Goal: Information Seeking & Learning: Find specific fact

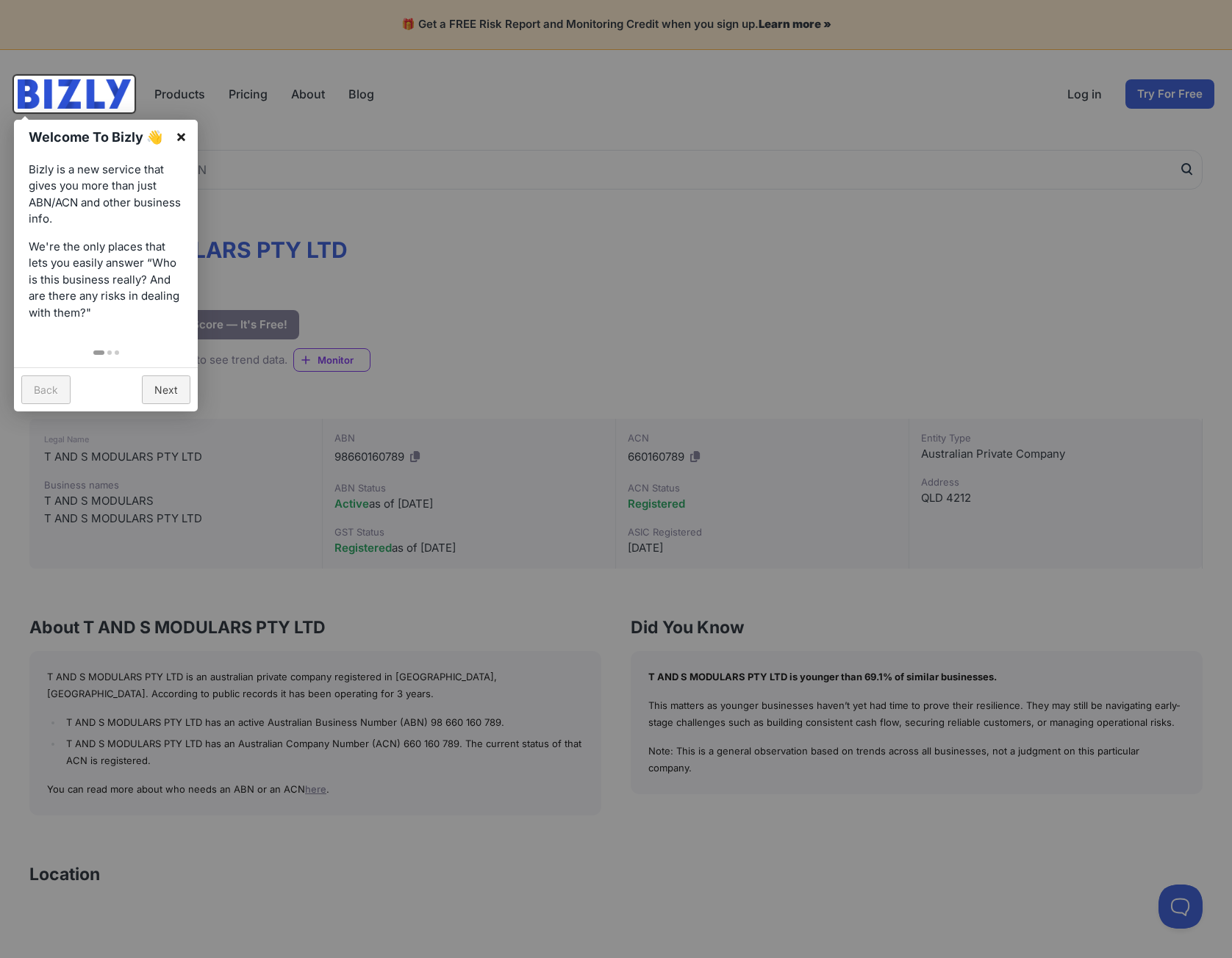
click at [177, 136] on link "×" at bounding box center [181, 136] width 33 height 33
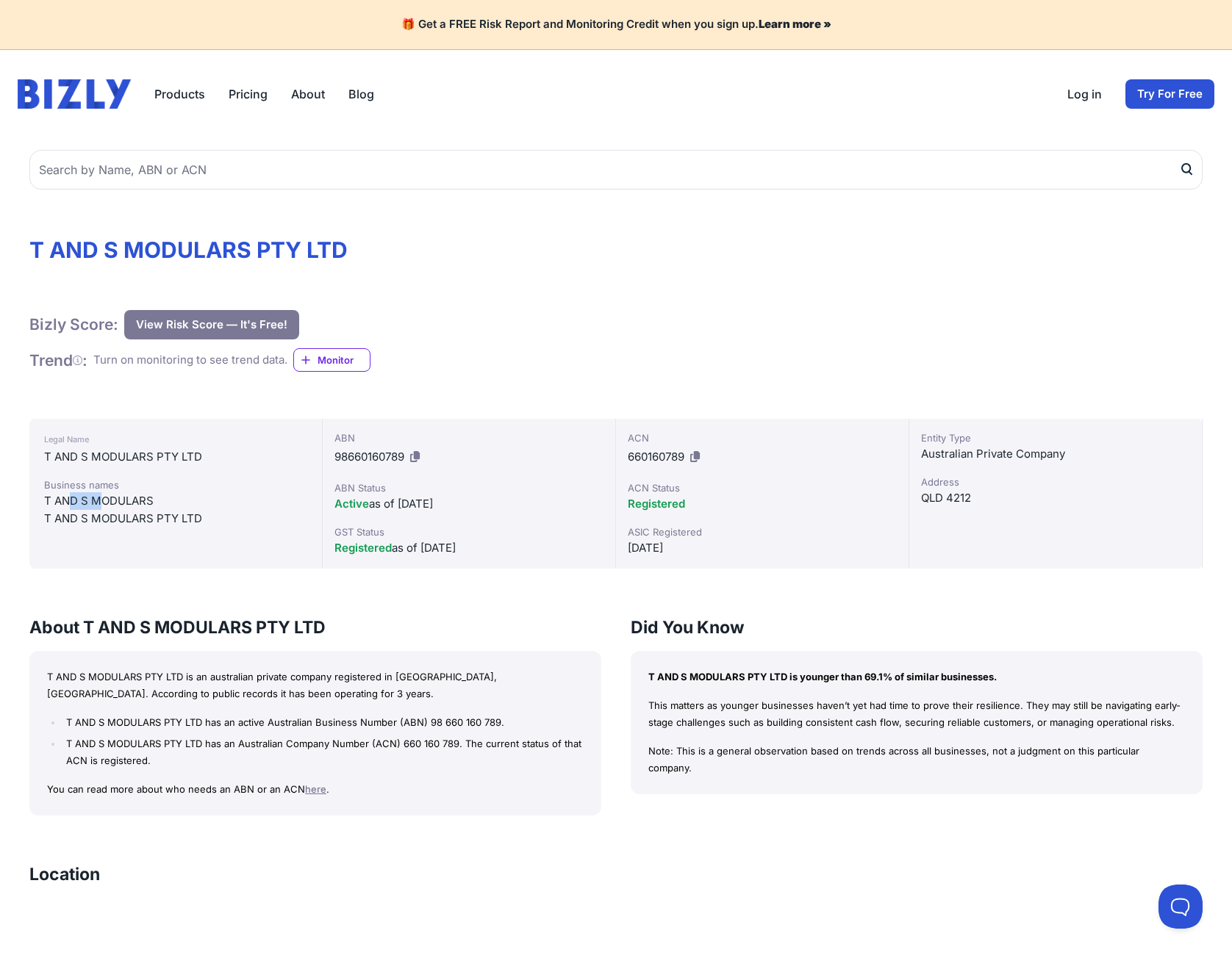
drag, startPoint x: 71, startPoint y: 498, endPoint x: 98, endPoint y: 486, distance: 29.5
click at [101, 497] on div "T AND S MODULARS" at bounding box center [176, 500] width 263 height 17
drag, startPoint x: 74, startPoint y: 464, endPoint x: 104, endPoint y: 463, distance: 30.0
click at [104, 460] on div "T AND S MODULARS PTY LTD" at bounding box center [176, 456] width 263 height 17
click at [110, 509] on div "Business names T AND S MODULARS T AND S MODULARS PTY LTD" at bounding box center [176, 503] width 263 height 50
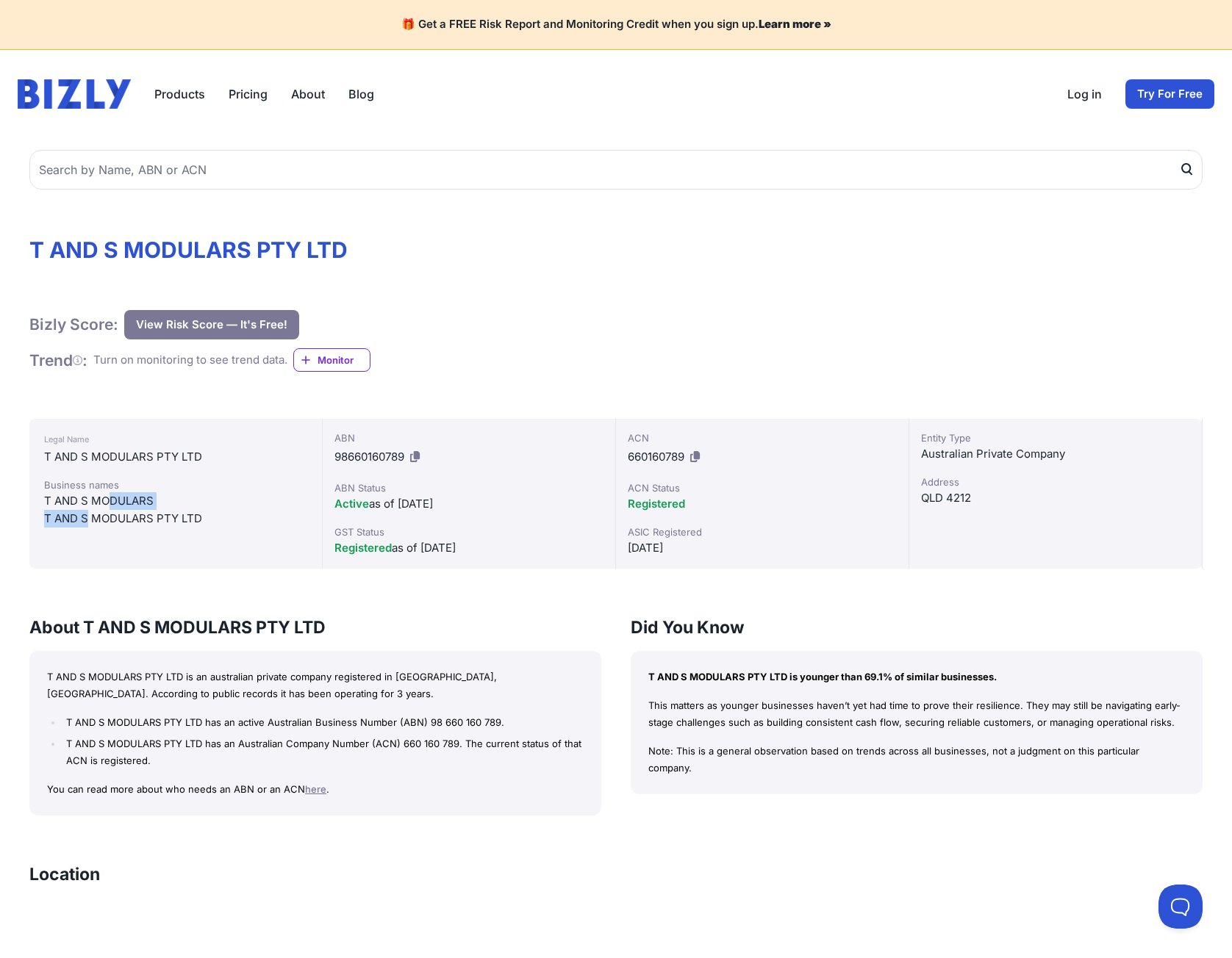
drag, startPoint x: 633, startPoint y: 497, endPoint x: 655, endPoint y: 493, distance: 22.4
click at [652, 496] on div "Registered" at bounding box center [762, 503] width 269 height 17
click at [966, 499] on div "QLD 4212" at bounding box center [1055, 497] width 269 height 17
click at [863, 497] on div "Registered" at bounding box center [762, 503] width 269 height 17
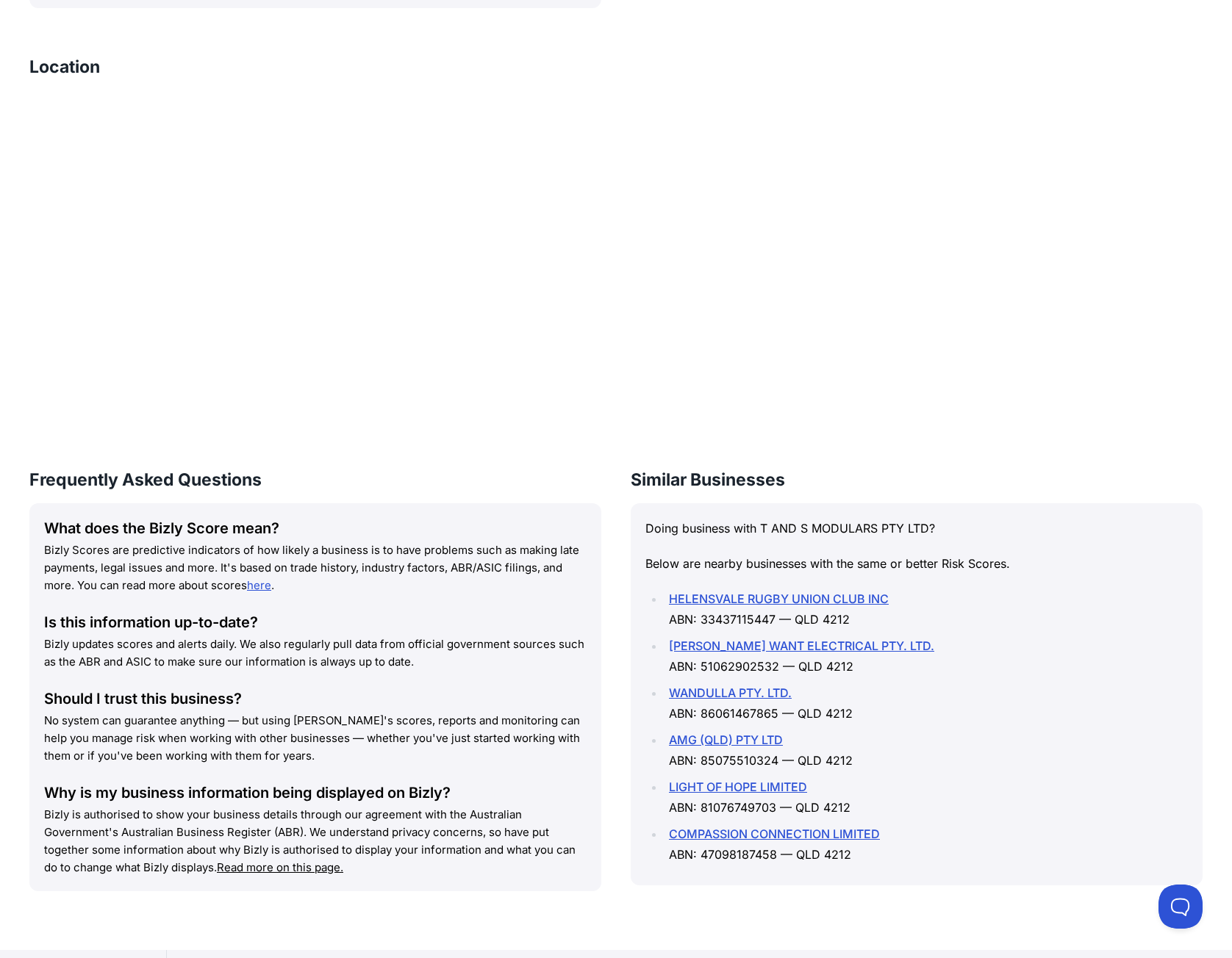
scroll to position [905, 0]
